Goal: Transaction & Acquisition: Purchase product/service

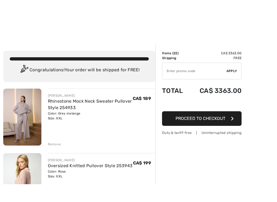
scroll to position [124, 0]
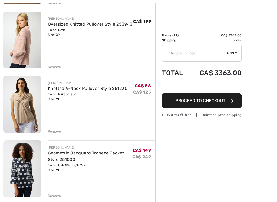
click at [22, 48] on img at bounding box center [22, 40] width 38 height 57
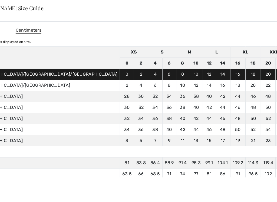
scroll to position [93, 0]
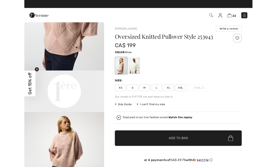
scroll to position [0, 0]
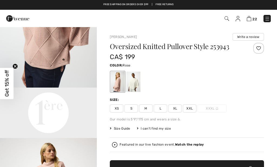
click at [134, 83] on div at bounding box center [133, 81] width 14 height 20
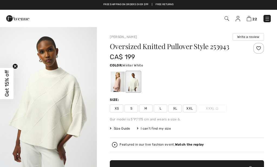
click at [56, 82] on img "1 / 4" at bounding box center [48, 99] width 97 height 145
click at [113, 83] on div at bounding box center [118, 81] width 14 height 20
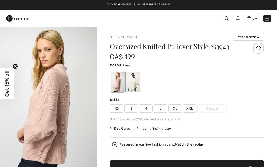
click at [50, 97] on img "1 / 4" at bounding box center [48, 99] width 97 height 145
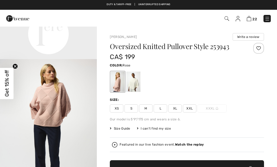
scroll to position [319, 0]
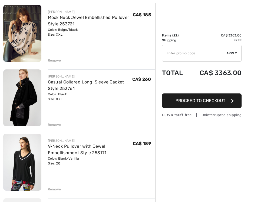
scroll to position [389, 0]
click at [23, 30] on img at bounding box center [22, 33] width 38 height 57
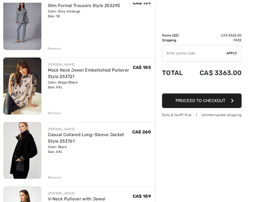
scroll to position [337, 0]
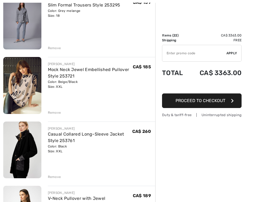
click at [17, 90] on img at bounding box center [22, 85] width 38 height 57
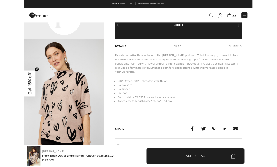
scroll to position [162, 0]
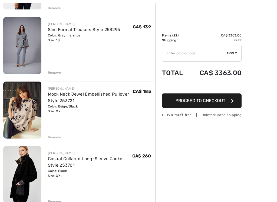
scroll to position [313, 0]
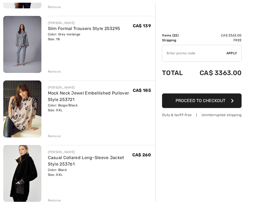
click at [57, 101] on link "Mock Neck Jewel Embellished Pullover Style 253721" at bounding box center [88, 97] width 81 height 12
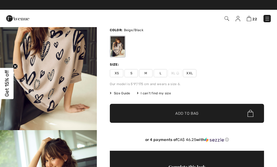
scroll to position [41, 0]
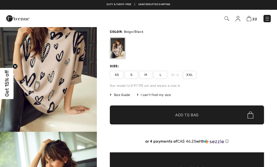
click at [121, 97] on span "Size Guide" at bounding box center [120, 94] width 20 height 5
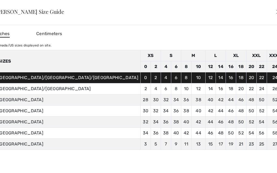
scroll to position [41, 0]
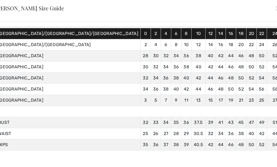
click at [276, 9] on div "✕" at bounding box center [279, 7] width 6 height 11
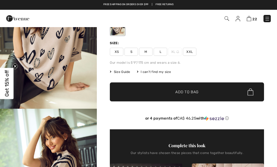
scroll to position [55, 0]
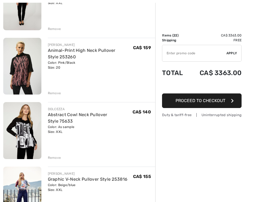
scroll to position [809, 0]
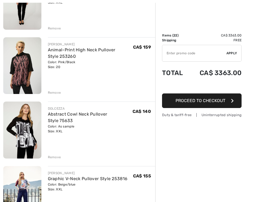
click at [17, 130] on img at bounding box center [22, 130] width 38 height 57
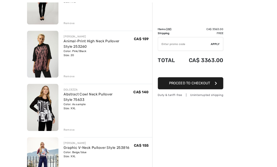
scroll to position [829, 0]
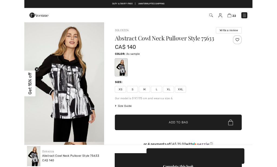
scroll to position [47, 0]
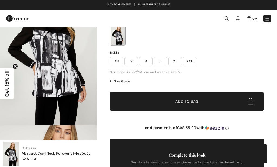
click at [118, 82] on span "Size Guide" at bounding box center [120, 81] width 20 height 5
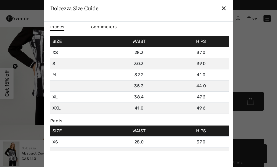
scroll to position [6, 0]
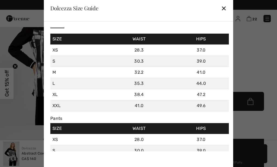
click at [221, 8] on div "✕" at bounding box center [224, 7] width 6 height 11
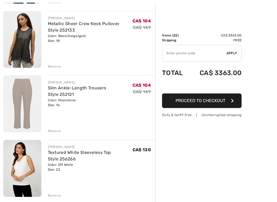
scroll to position [1158, 0]
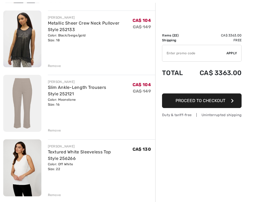
click at [61, 89] on link "Slim Ankle-Length Trousers Style 252121" at bounding box center [77, 91] width 58 height 12
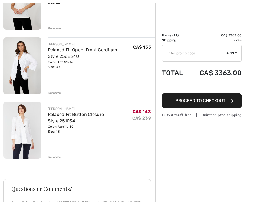
scroll to position [1326, 0]
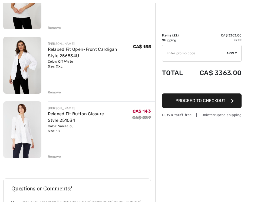
click at [16, 123] on img at bounding box center [22, 129] width 38 height 57
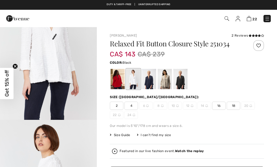
click at [177, 78] on div at bounding box center [180, 79] width 14 height 20
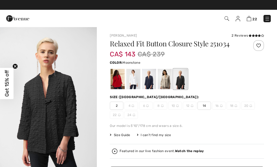
click at [162, 84] on div at bounding box center [165, 79] width 14 height 20
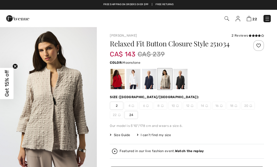
click at [146, 83] on div at bounding box center [149, 79] width 14 height 20
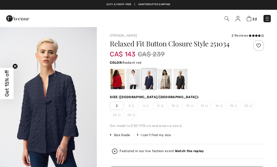
click at [118, 76] on div at bounding box center [118, 79] width 14 height 20
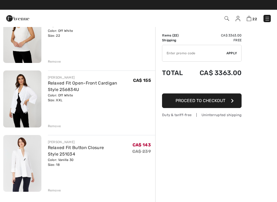
scroll to position [1276, 0]
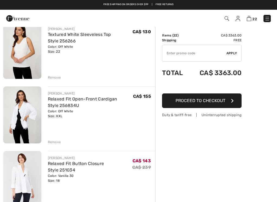
click at [18, 48] on img at bounding box center [22, 50] width 38 height 57
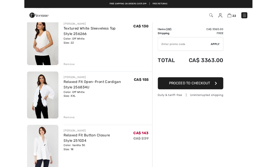
scroll to position [1297, 0]
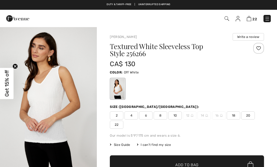
click at [46, 100] on img "1 / 4" at bounding box center [48, 100] width 97 height 146
click at [52, 66] on img "1 / 4" at bounding box center [48, 100] width 97 height 146
click at [123, 120] on span "22" at bounding box center [117, 124] width 14 height 8
click at [227, 115] on span "18" at bounding box center [234, 115] width 14 height 8
click at [205, 115] on img at bounding box center [206, 115] width 3 height 3
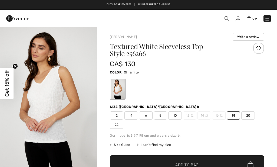
click at [205, 115] on img at bounding box center [206, 115] width 3 height 3
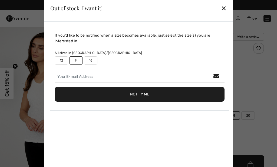
click at [224, 11] on div "✕" at bounding box center [224, 7] width 6 height 11
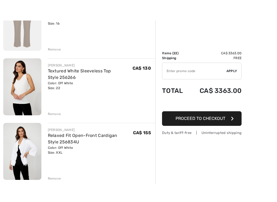
scroll to position [1300, 0]
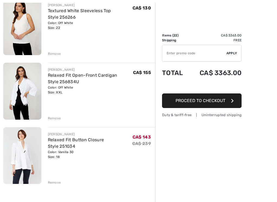
click at [17, 86] on img at bounding box center [22, 91] width 38 height 57
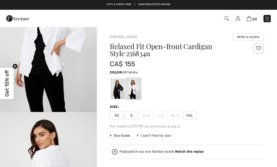
click at [112, 79] on div at bounding box center [118, 88] width 14 height 20
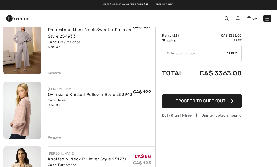
scroll to position [53, 0]
